Goal: Task Accomplishment & Management: Manage account settings

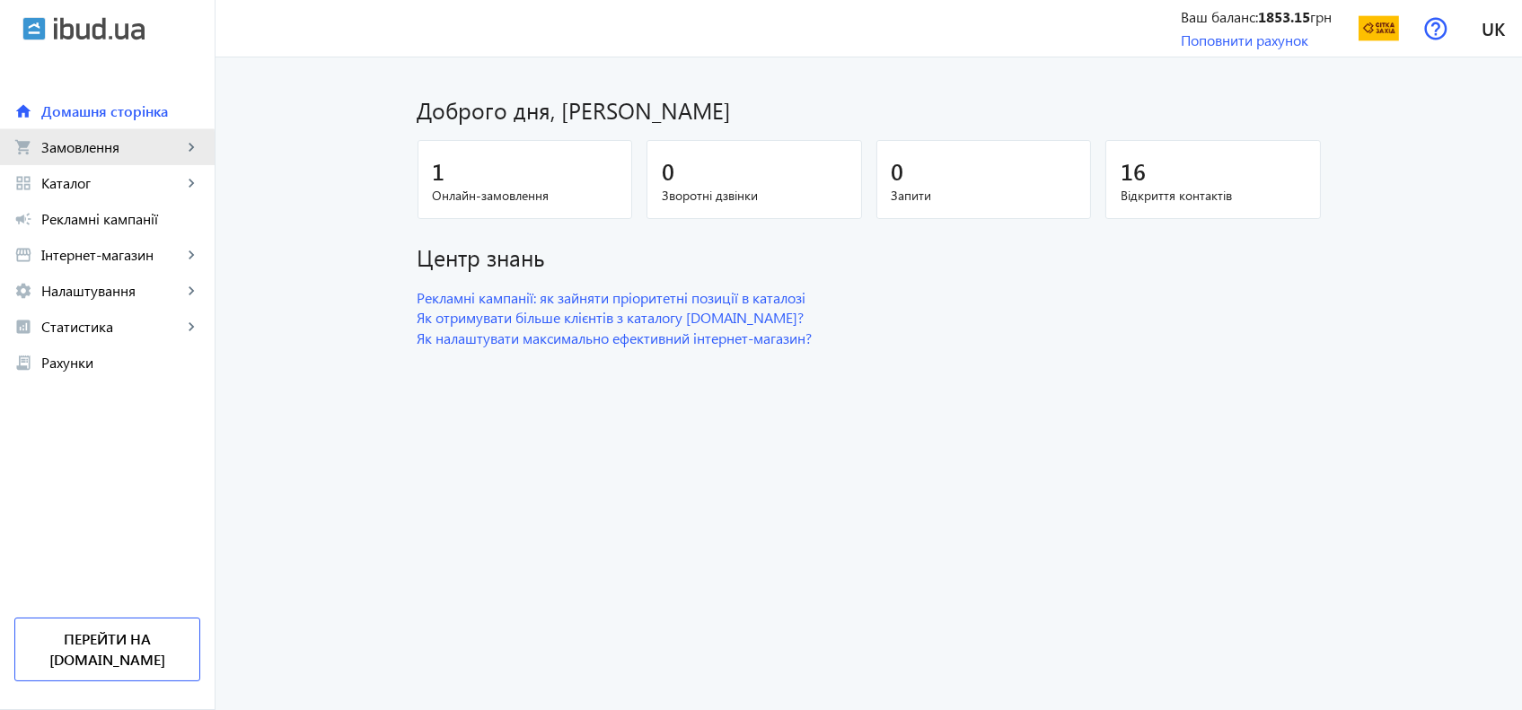
click at [75, 153] on span "Замовлення" at bounding box center [111, 147] width 141 height 18
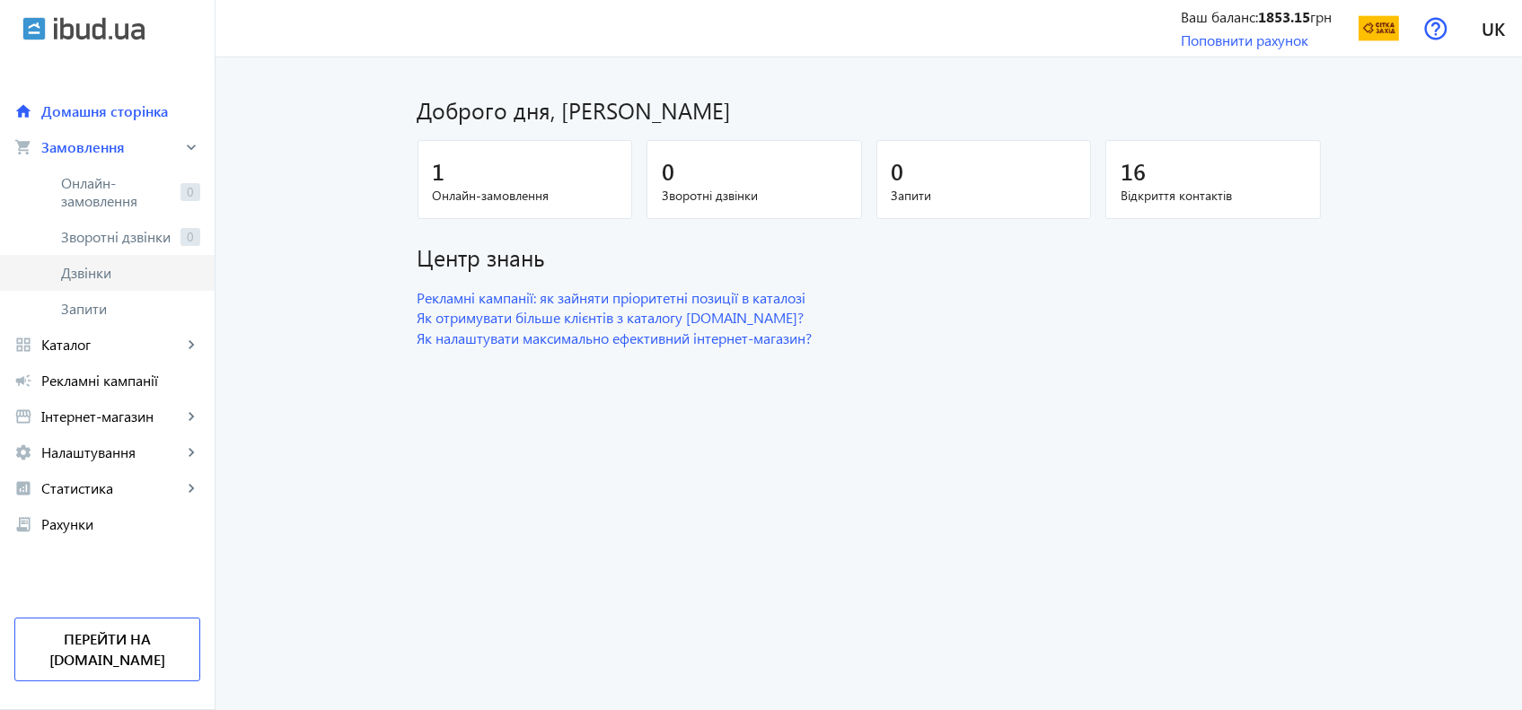
click at [82, 269] on span "Дзвінки" at bounding box center [130, 273] width 139 height 18
